Goal: Use online tool/utility: Utilize a website feature to perform a specific function

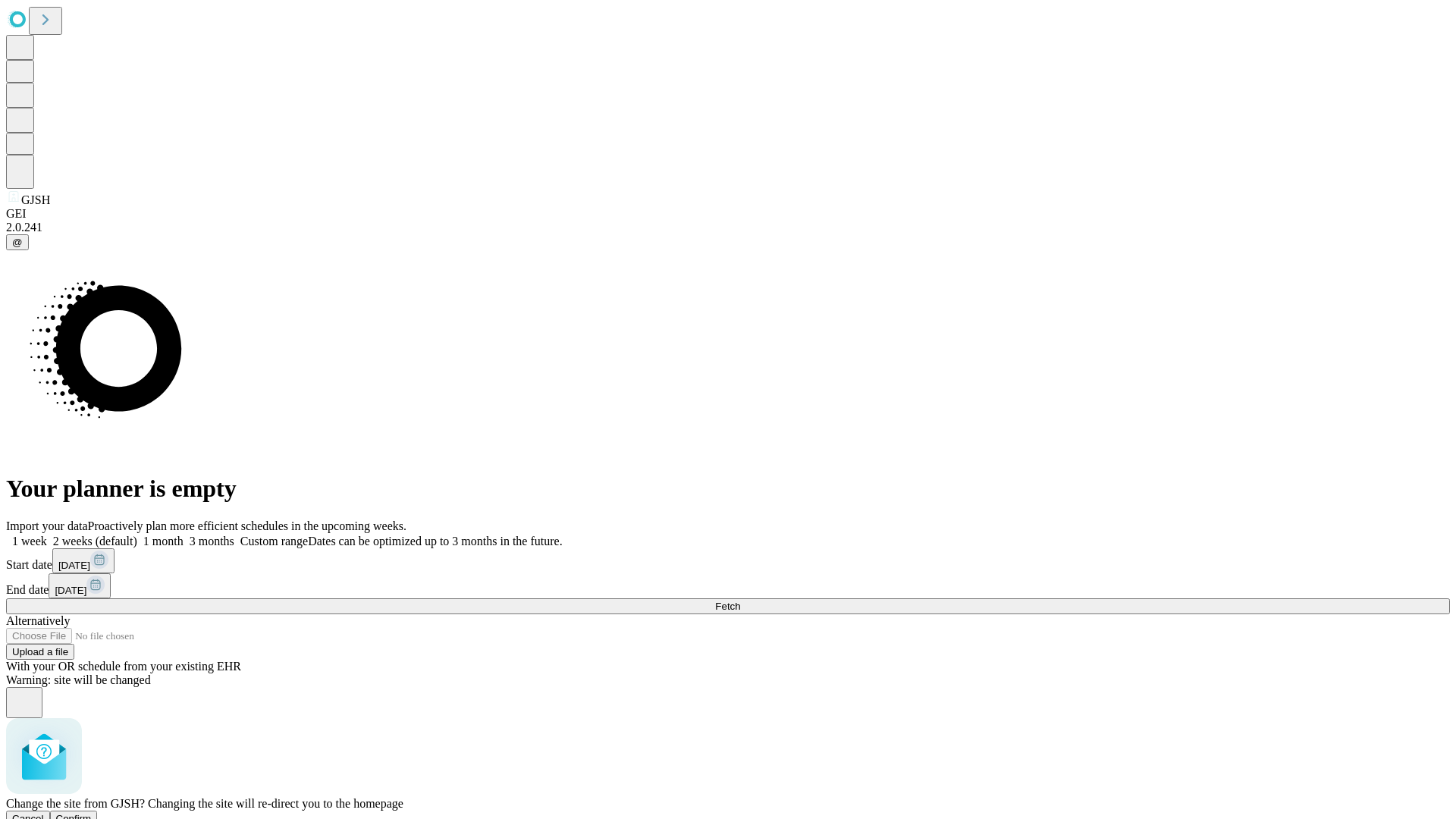
click at [92, 812] on span "Confirm" at bounding box center [74, 818] width 36 height 11
click at [137, 534] on label "2 weeks (default)" at bounding box center [92, 541] width 91 height 13
click at [740, 600] on span "Fetch" at bounding box center [728, 606] width 25 height 11
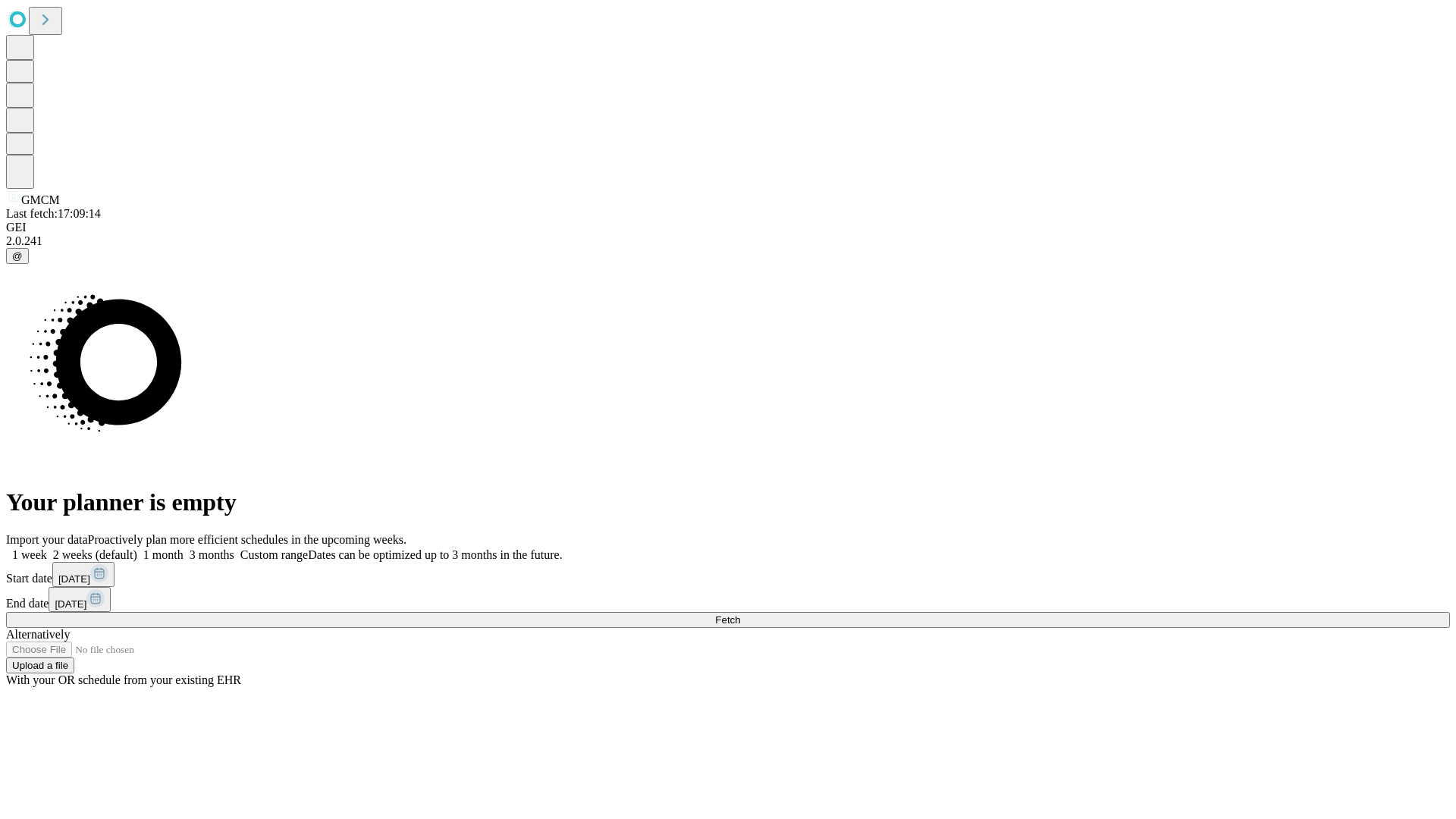
click at [137, 548] on label "2 weeks (default)" at bounding box center [92, 555] width 91 height 13
click at [740, 614] on span "Fetch" at bounding box center [728, 620] width 25 height 11
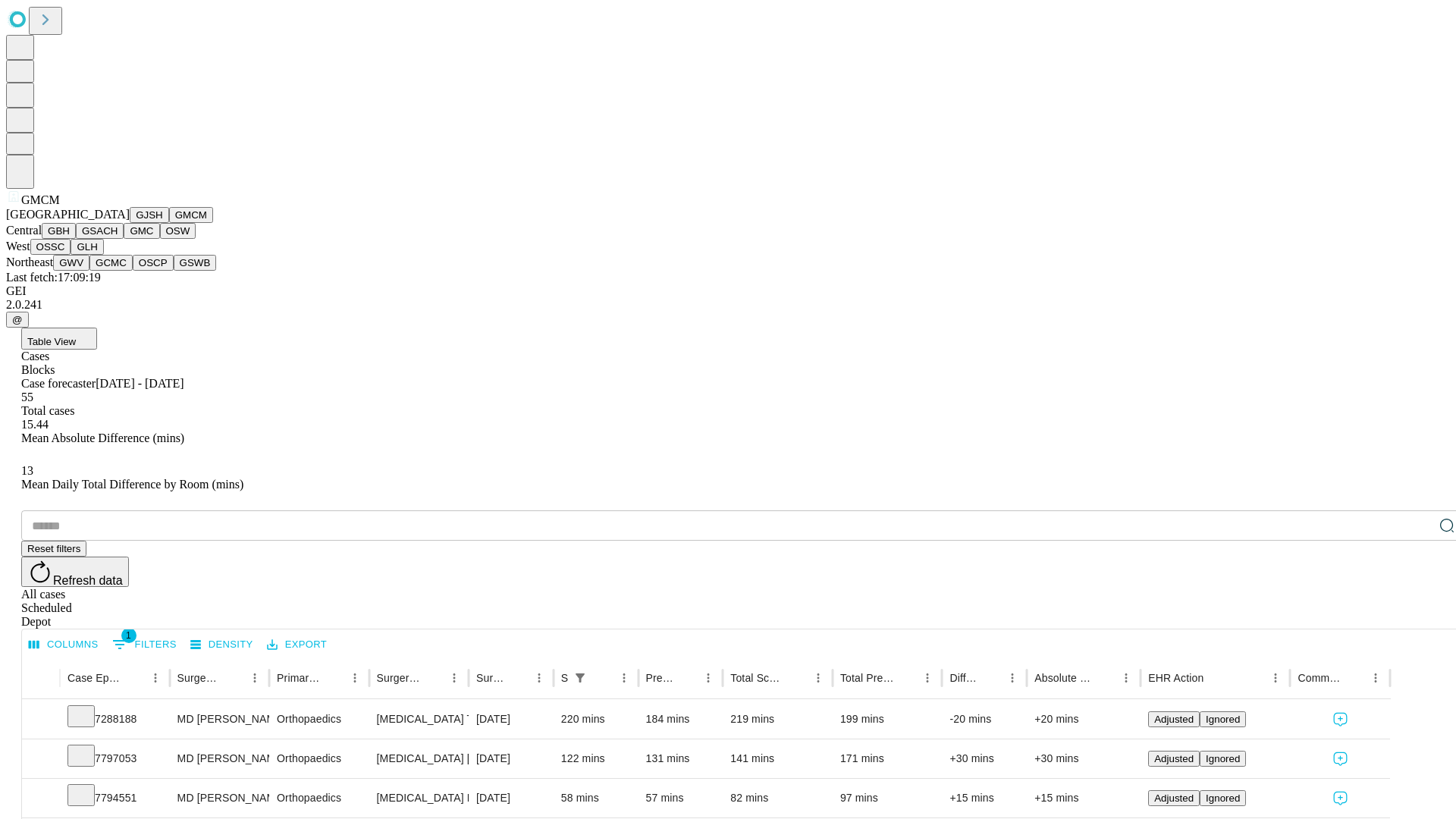
click at [75, 239] on button "GBH" at bounding box center [59, 230] width 34 height 16
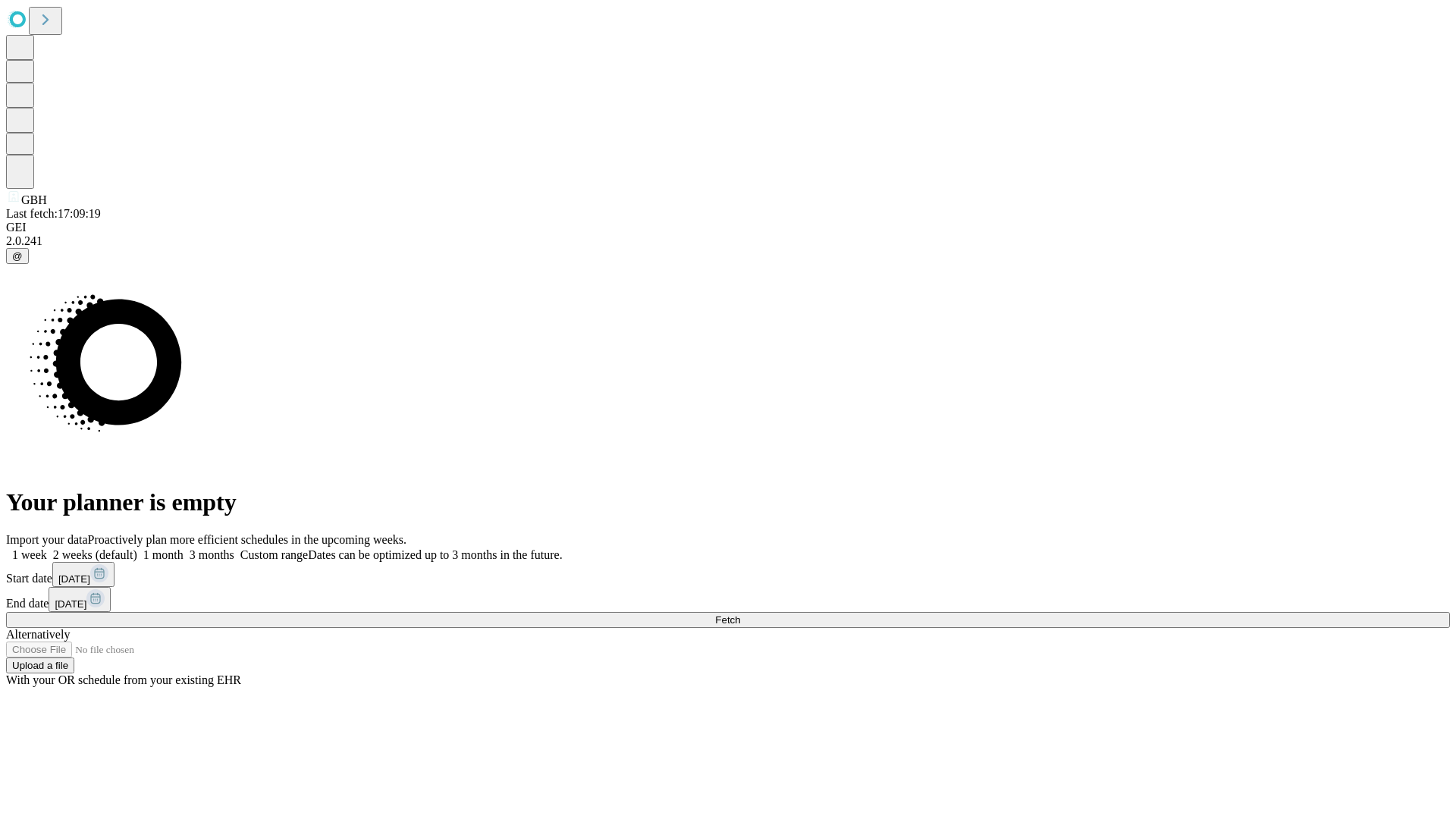
click at [137, 548] on label "2 weeks (default)" at bounding box center [92, 555] width 91 height 13
click at [740, 614] on span "Fetch" at bounding box center [728, 620] width 25 height 11
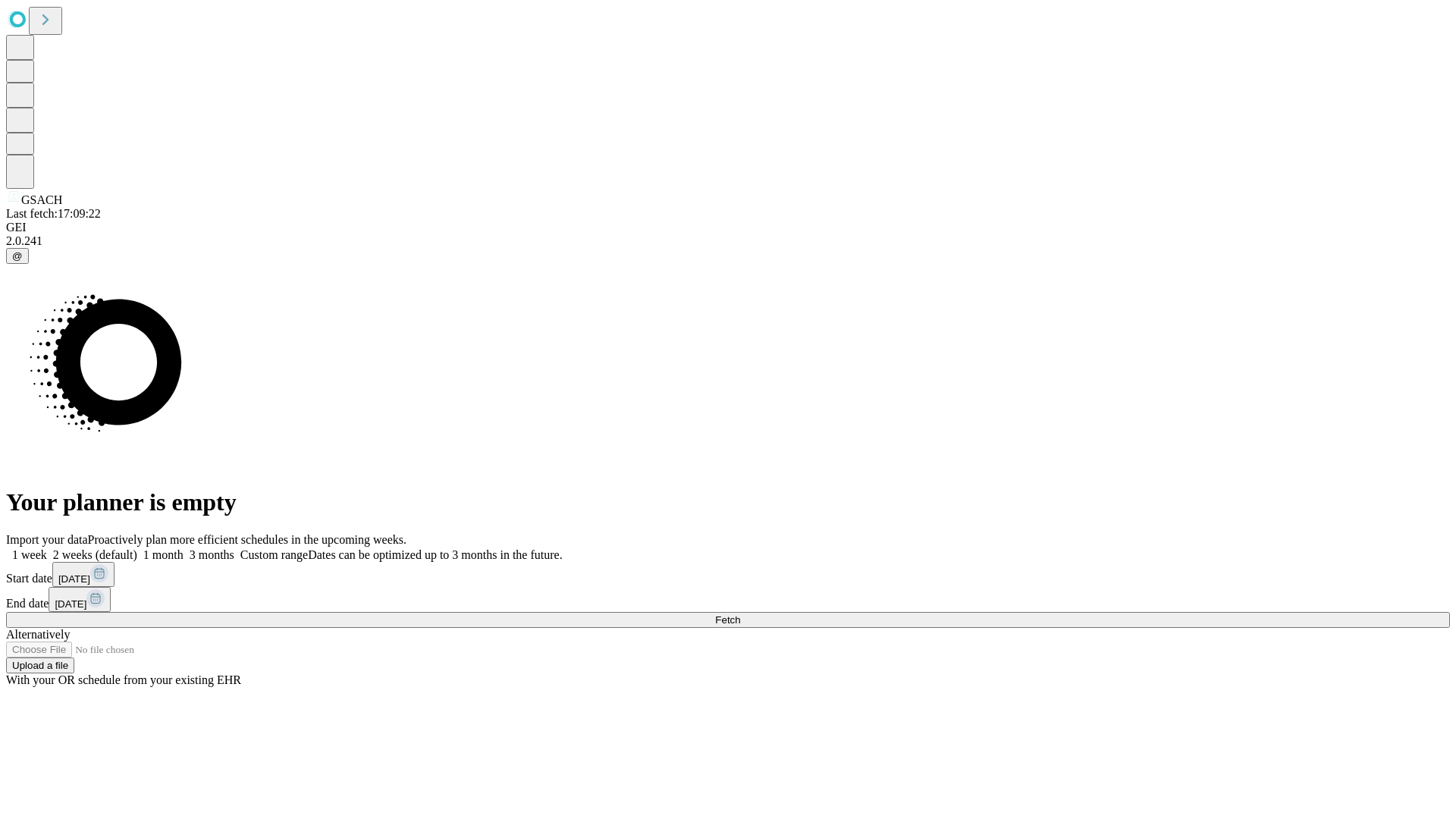
click at [137, 548] on label "2 weeks (default)" at bounding box center [92, 555] width 91 height 13
click at [740, 614] on span "Fetch" at bounding box center [728, 620] width 25 height 11
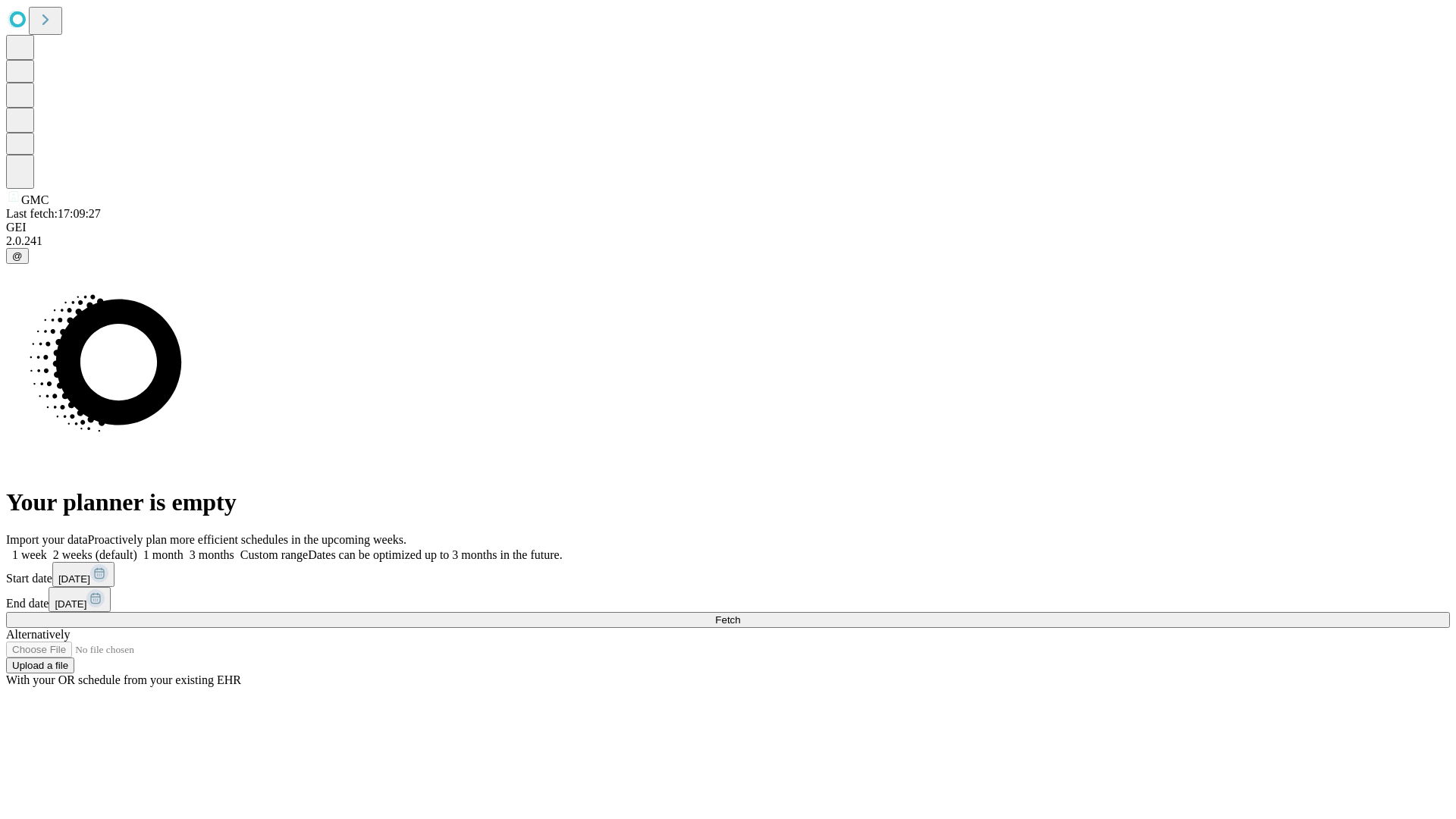
click at [137, 548] on label "2 weeks (default)" at bounding box center [92, 555] width 91 height 13
click at [740, 614] on span "Fetch" at bounding box center [728, 620] width 25 height 11
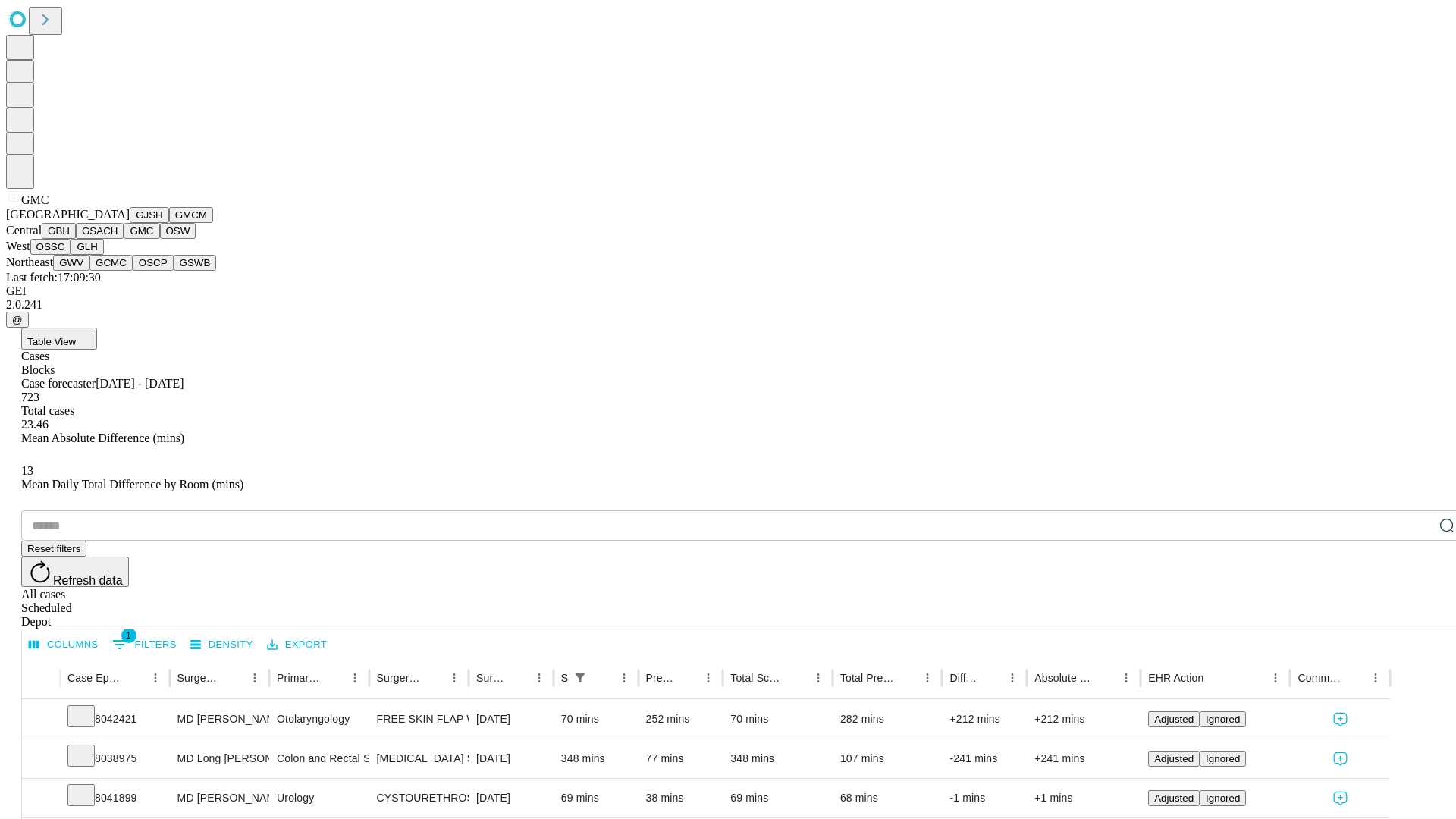
click at [160, 239] on button "OSW" at bounding box center [178, 230] width 37 height 16
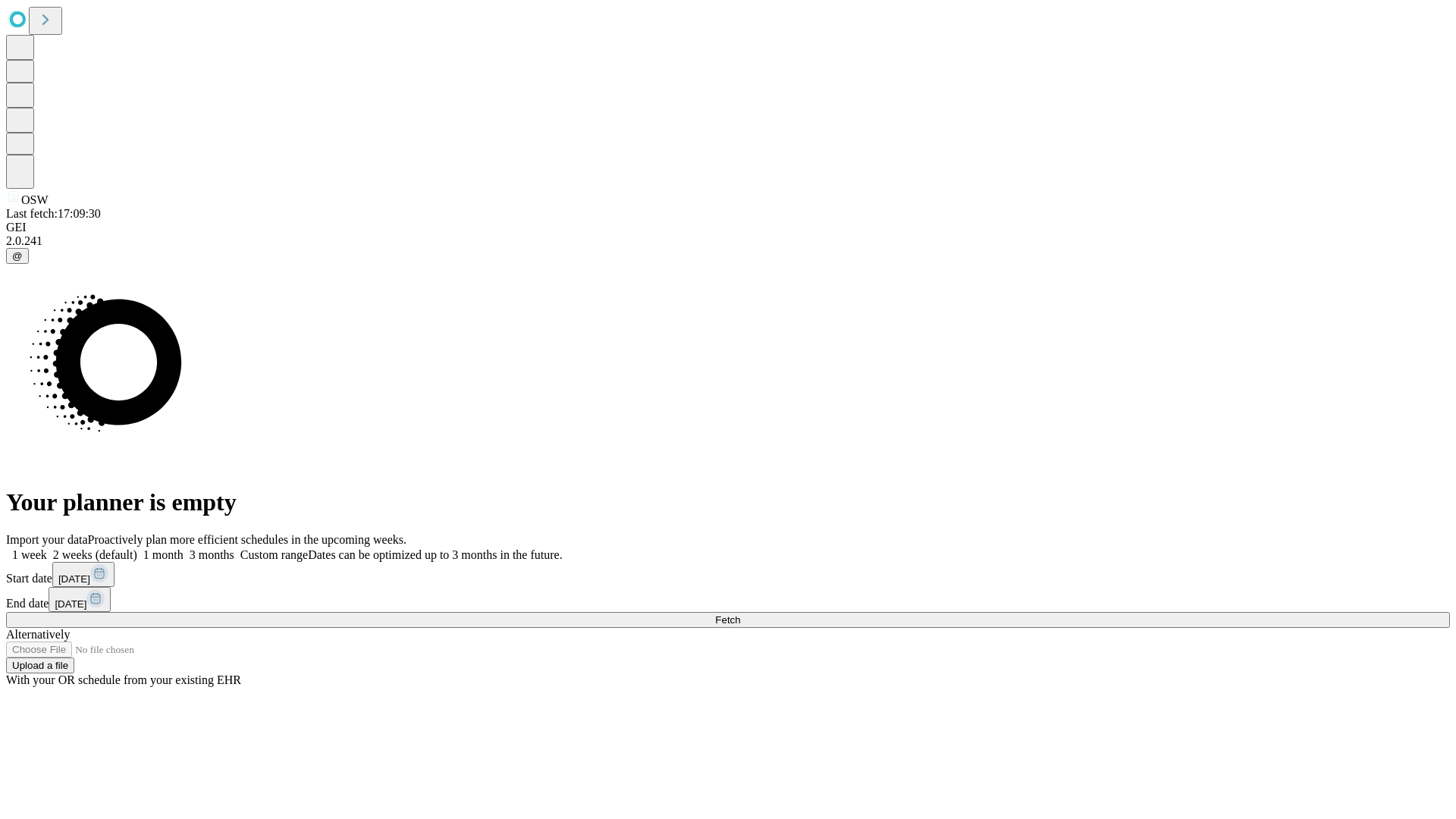
click at [137, 548] on label "2 weeks (default)" at bounding box center [92, 555] width 91 height 13
click at [740, 614] on span "Fetch" at bounding box center [728, 620] width 25 height 11
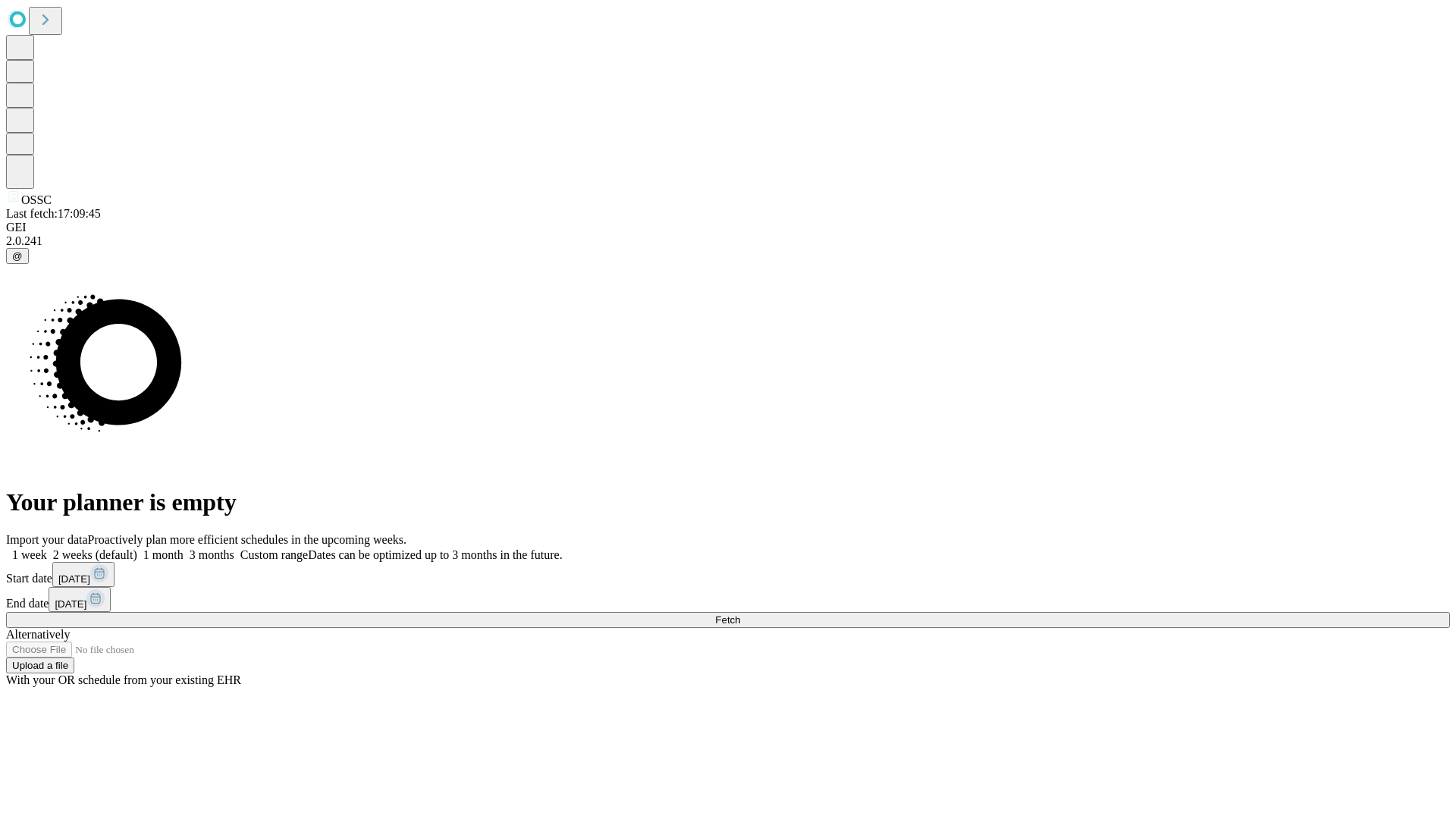
click at [137, 548] on label "2 weeks (default)" at bounding box center [92, 555] width 91 height 13
click at [740, 614] on span "Fetch" at bounding box center [728, 620] width 25 height 11
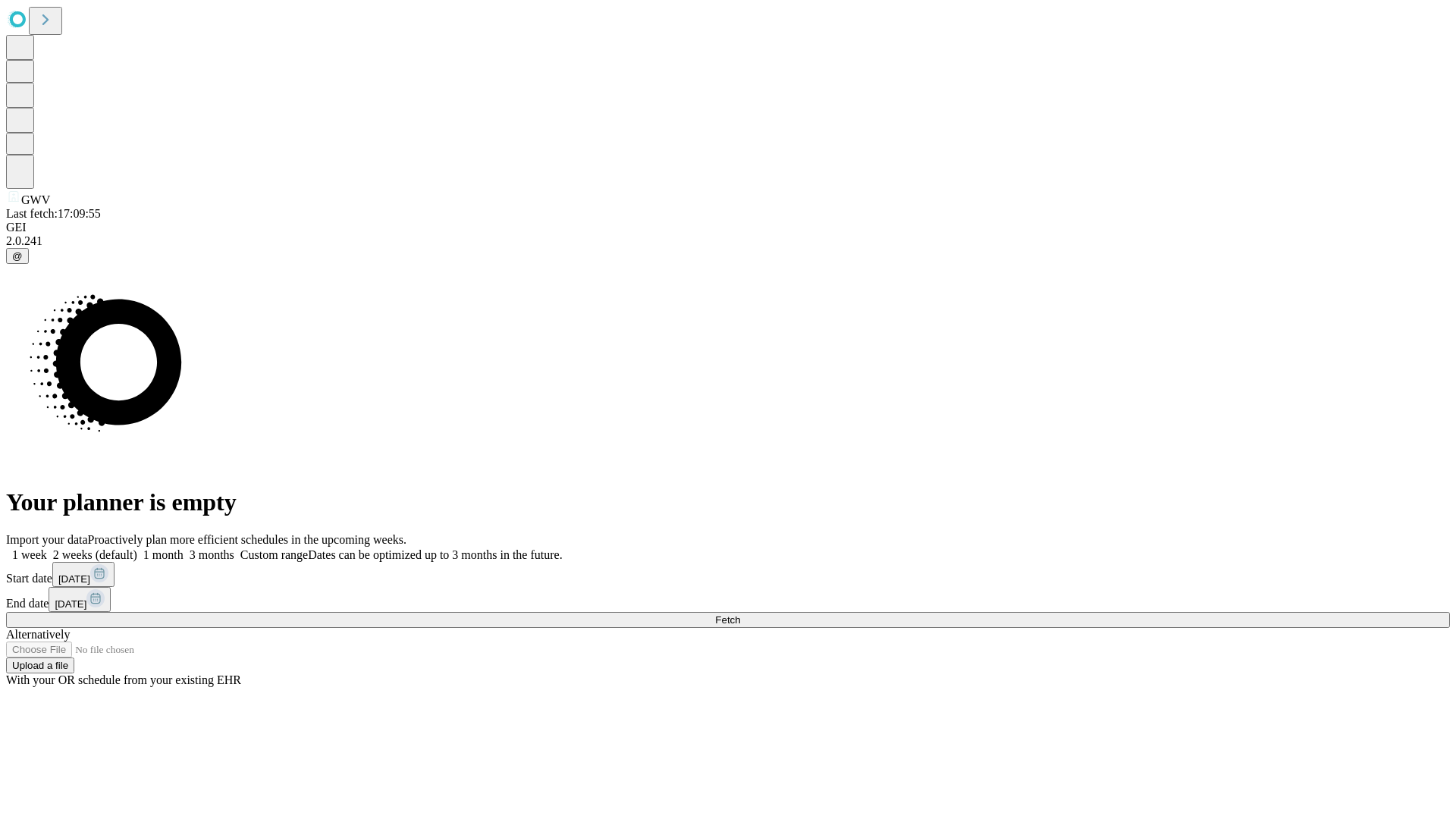
click at [137, 548] on label "2 weeks (default)" at bounding box center [92, 555] width 91 height 13
click at [740, 614] on span "Fetch" at bounding box center [728, 620] width 25 height 11
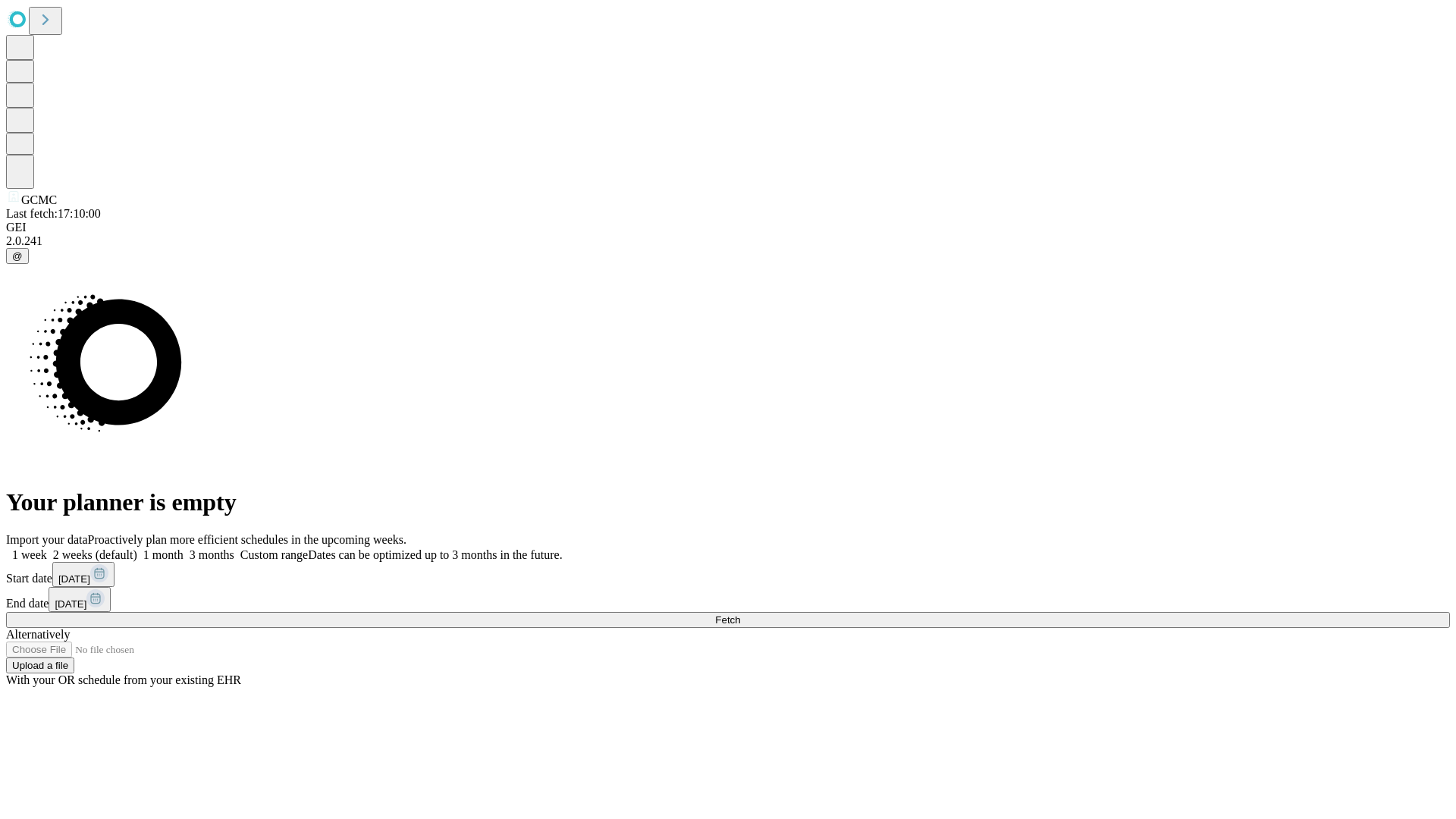
click at [137, 548] on label "2 weeks (default)" at bounding box center [92, 555] width 91 height 13
click at [740, 614] on span "Fetch" at bounding box center [728, 620] width 25 height 11
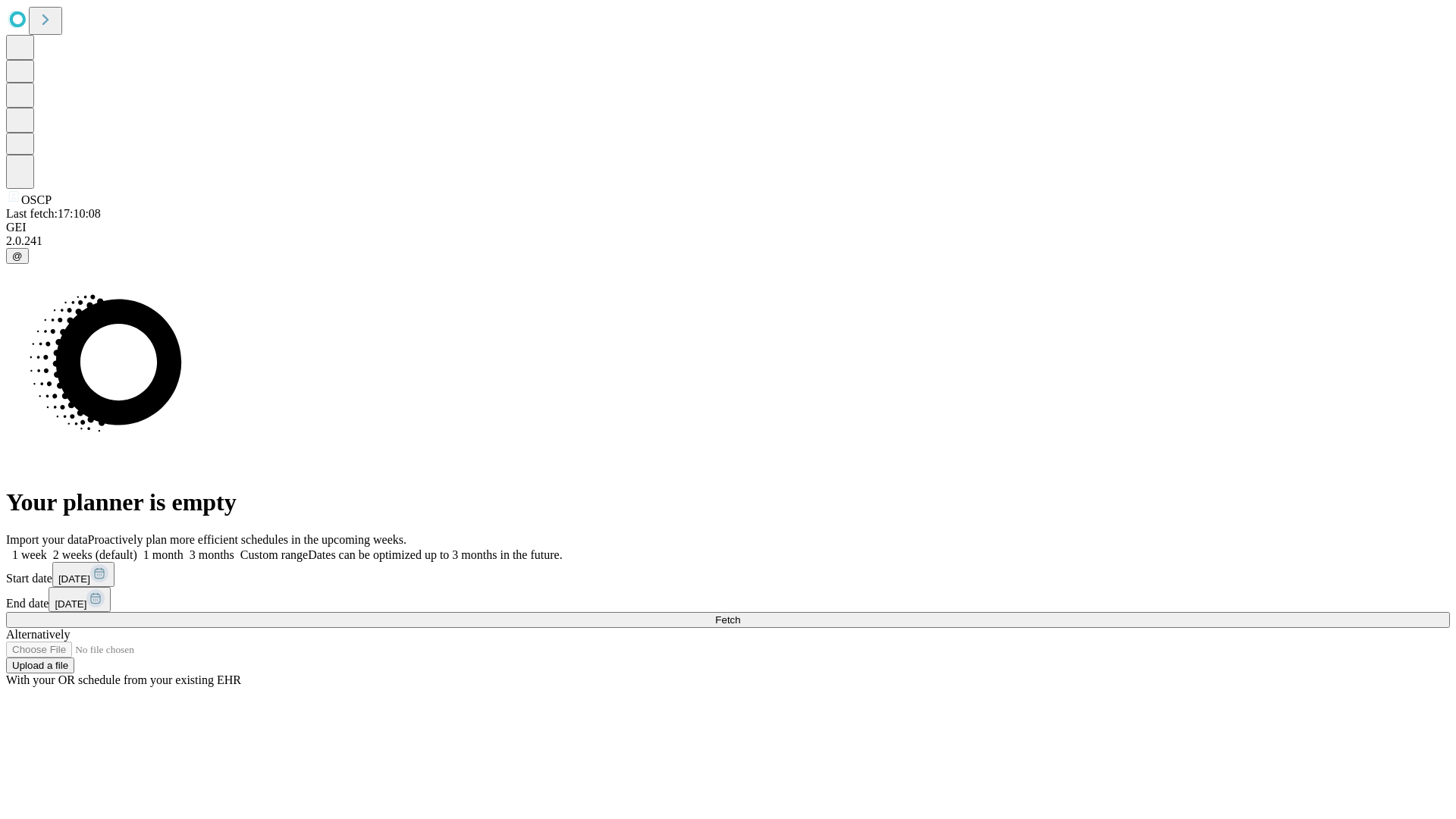
click at [137, 548] on label "2 weeks (default)" at bounding box center [92, 555] width 91 height 13
click at [740, 614] on span "Fetch" at bounding box center [728, 620] width 25 height 11
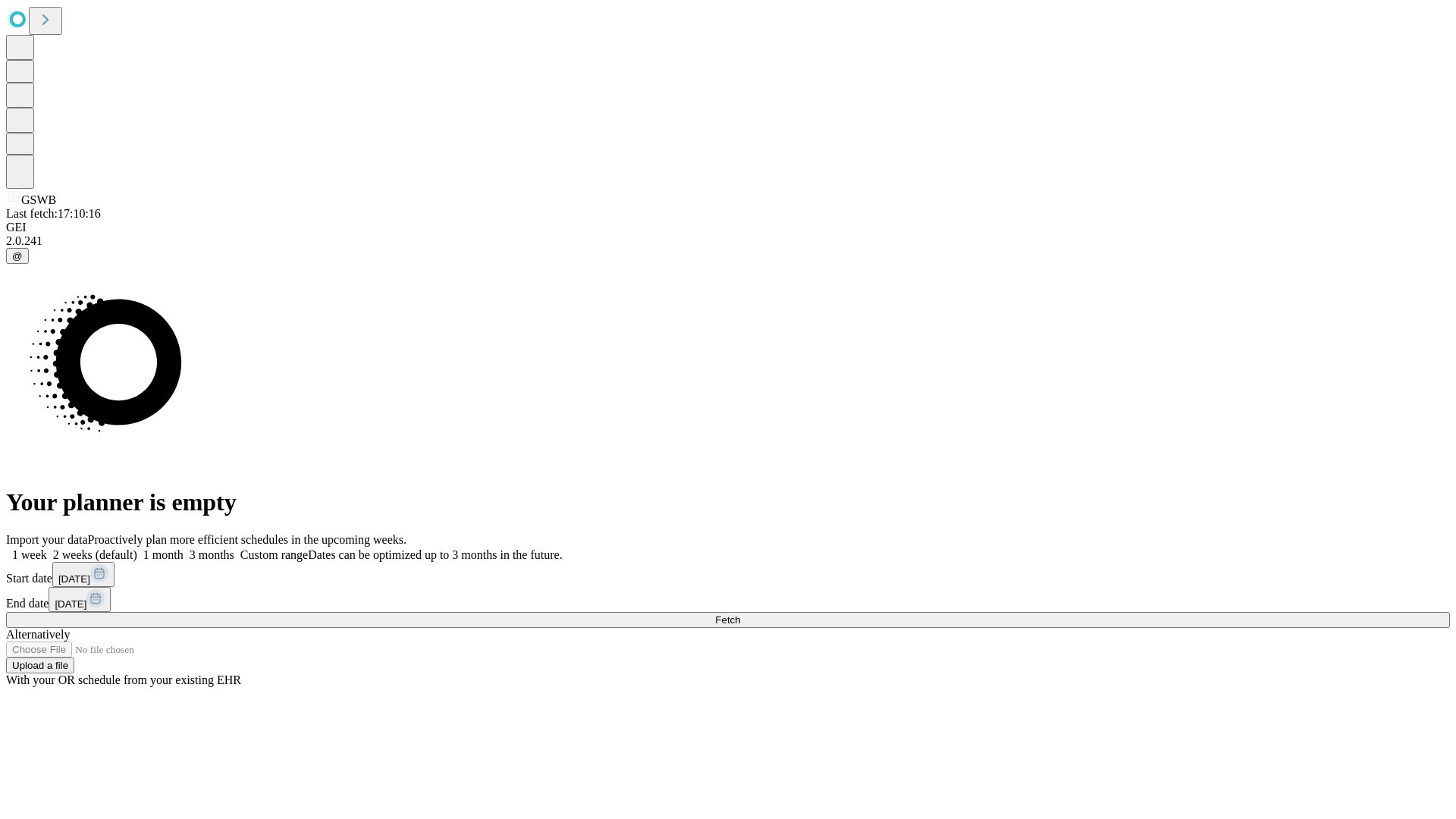
click at [137, 548] on label "2 weeks (default)" at bounding box center [92, 555] width 91 height 13
click at [740, 614] on span "Fetch" at bounding box center [728, 620] width 25 height 11
